Goal: Information Seeking & Learning: Learn about a topic

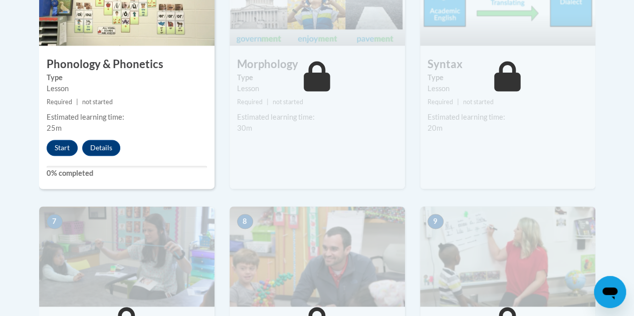
scroll to position [707, 0]
